Goal: Go to known website: Go to known website

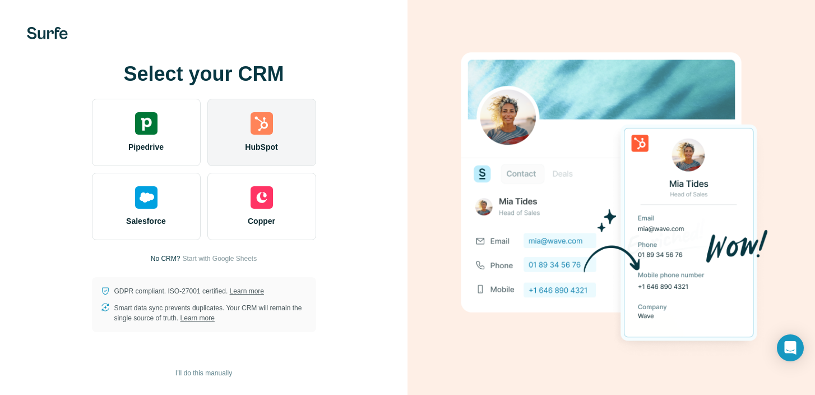
click at [285, 143] on div "HubSpot" at bounding box center [261, 132] width 109 height 67
click at [304, 144] on div "HubSpot" at bounding box center [261, 132] width 109 height 67
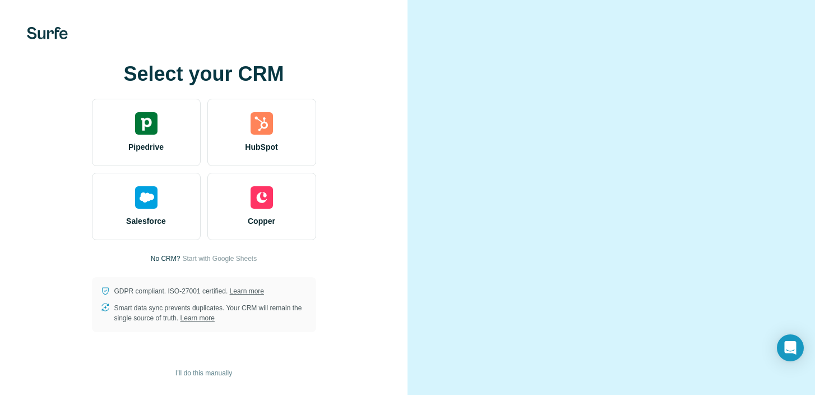
click at [508, 20] on div at bounding box center [610, 197] width 407 height 395
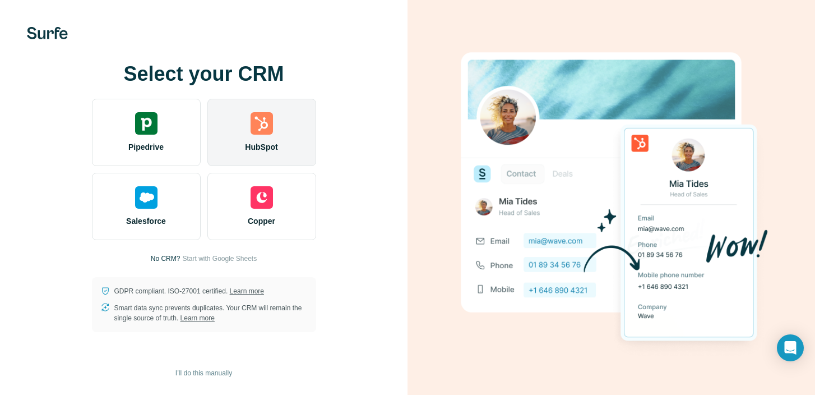
click at [300, 156] on div "HubSpot" at bounding box center [261, 132] width 109 height 67
